Goal: Navigation & Orientation: Find specific page/section

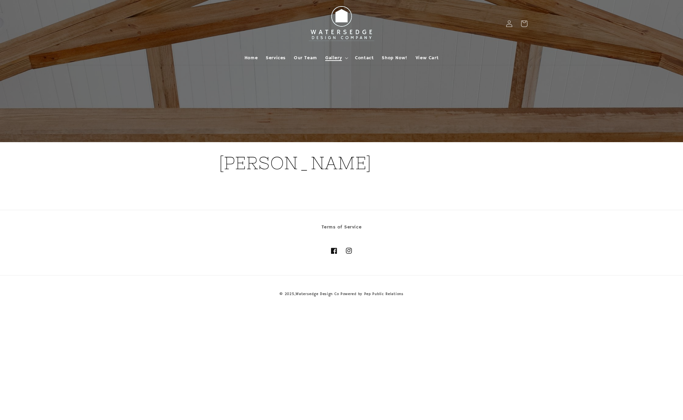
click at [336, 59] on span "Gallery" at bounding box center [333, 58] width 17 height 6
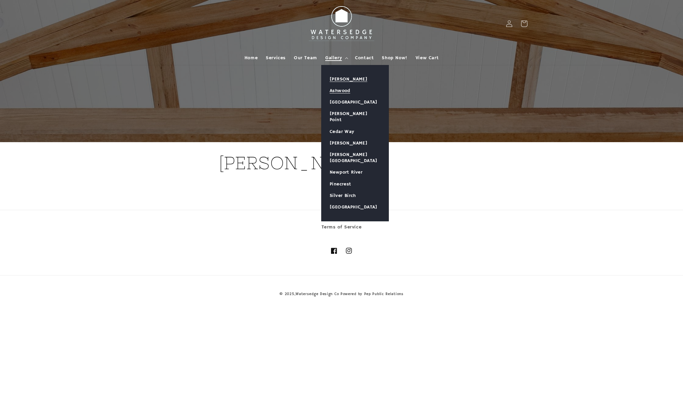
click at [339, 92] on link "Ashwood" at bounding box center [354, 90] width 67 height 11
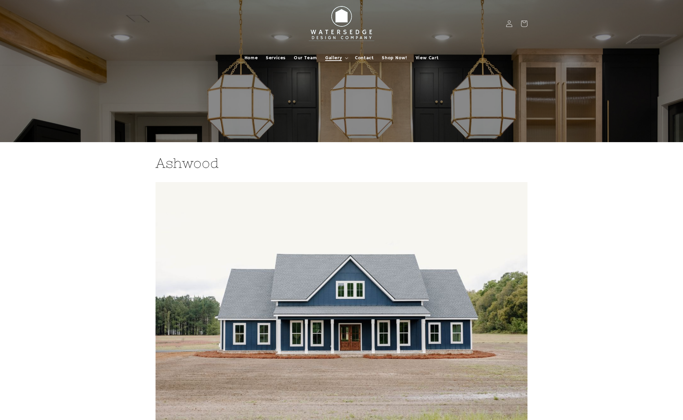
click at [334, 57] on span "Gallery" at bounding box center [333, 58] width 17 height 6
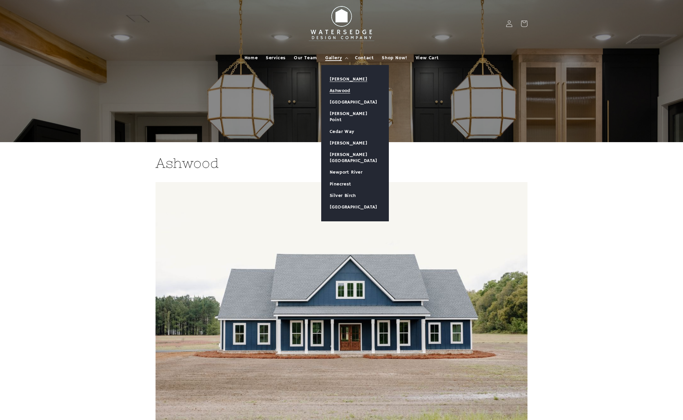
click at [337, 79] on link "[PERSON_NAME]" at bounding box center [354, 78] width 67 height 11
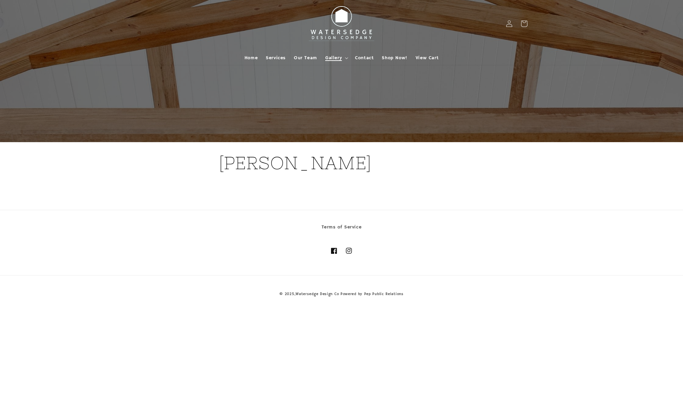
click at [339, 57] on span "Gallery" at bounding box center [333, 58] width 17 height 6
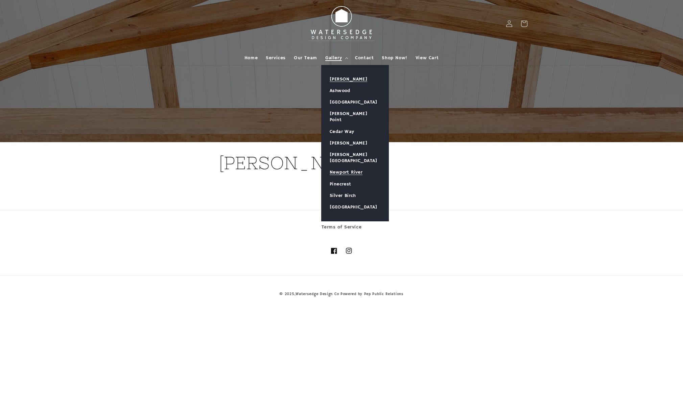
click at [351, 166] on link "Newport River" at bounding box center [354, 171] width 67 height 11
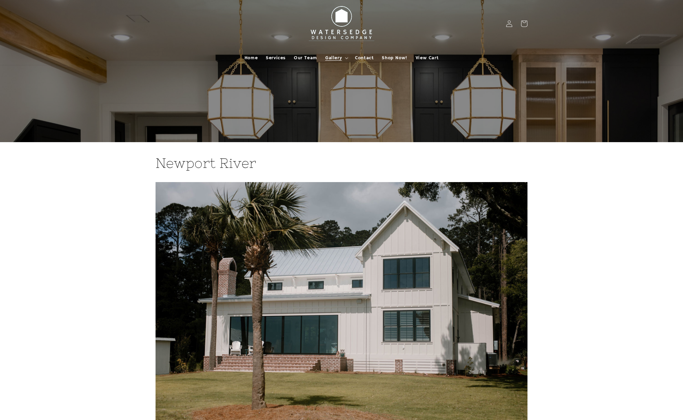
click at [344, 30] on img at bounding box center [341, 24] width 74 height 42
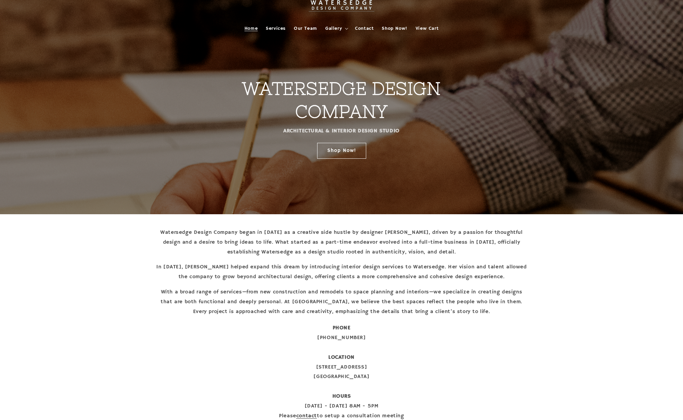
scroll to position [29, 0]
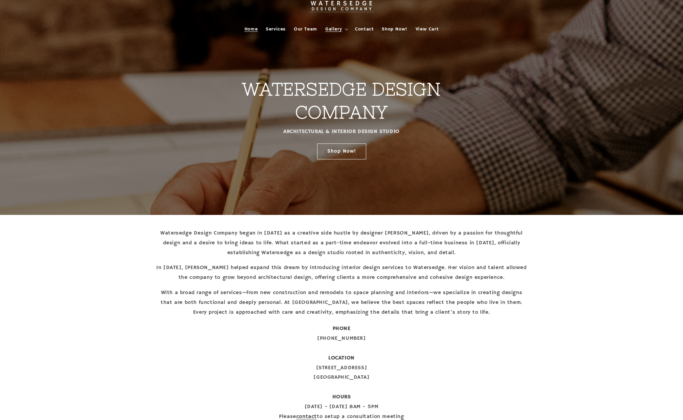
click at [344, 29] on summary "Gallery" at bounding box center [336, 29] width 30 height 14
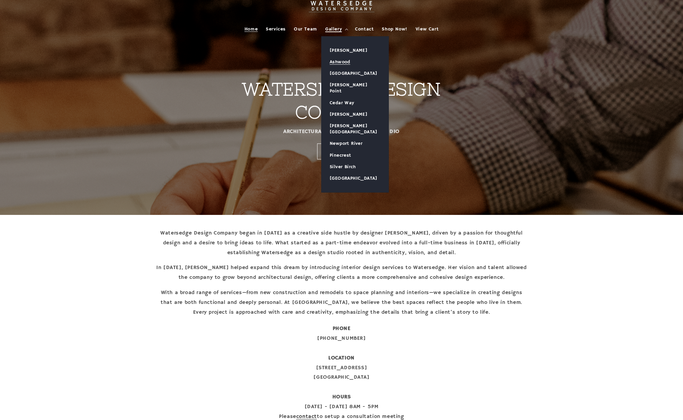
click at [338, 62] on link "Ashwood" at bounding box center [354, 61] width 67 height 11
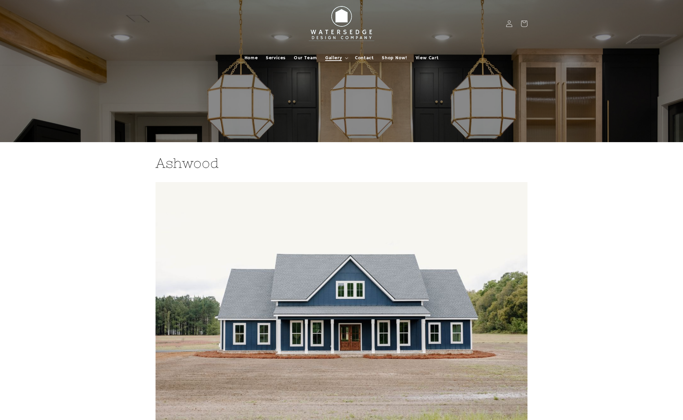
click at [338, 58] on span "Gallery" at bounding box center [333, 58] width 17 height 6
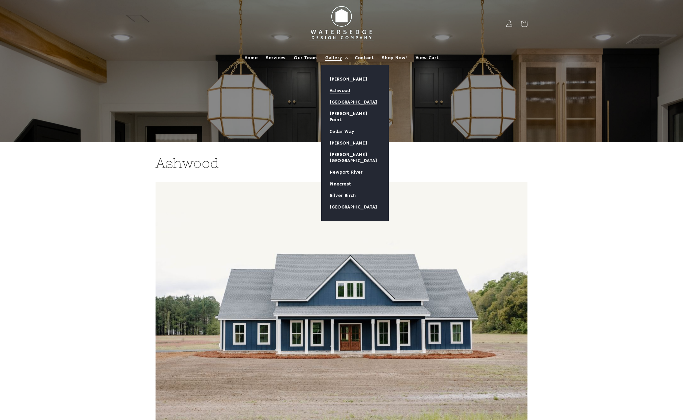
click at [347, 102] on link "[GEOGRAPHIC_DATA]" at bounding box center [354, 101] width 67 height 11
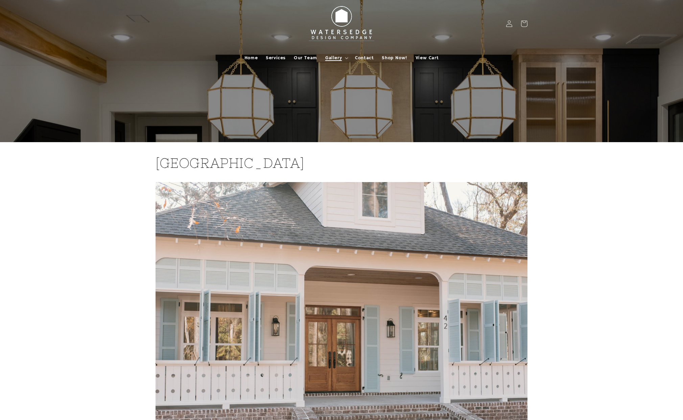
click at [335, 59] on span "Gallery" at bounding box center [333, 58] width 17 height 6
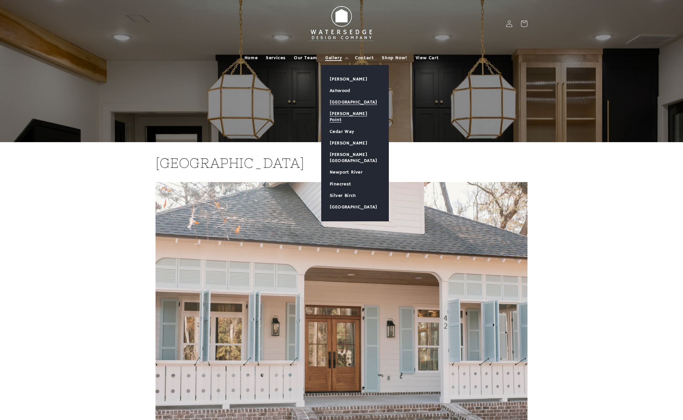
click at [350, 114] on link "[PERSON_NAME] Point" at bounding box center [354, 117] width 67 height 18
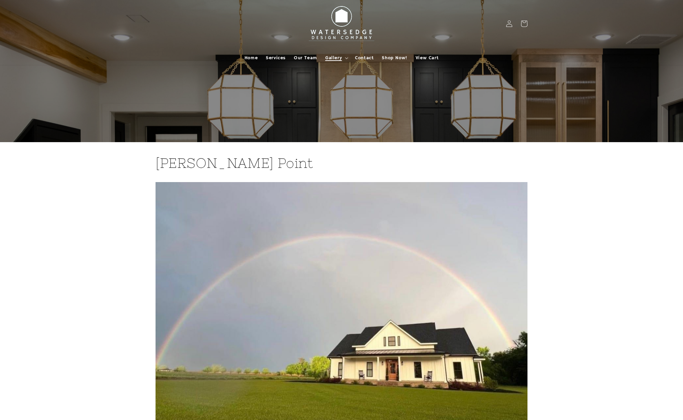
click at [335, 58] on span "Gallery" at bounding box center [333, 58] width 17 height 6
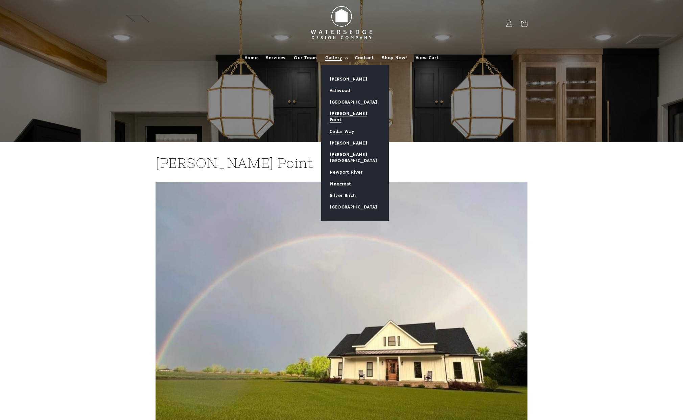
click at [345, 126] on link "Cedar Way" at bounding box center [354, 131] width 67 height 11
